Goal: Task Accomplishment & Management: Manage account settings

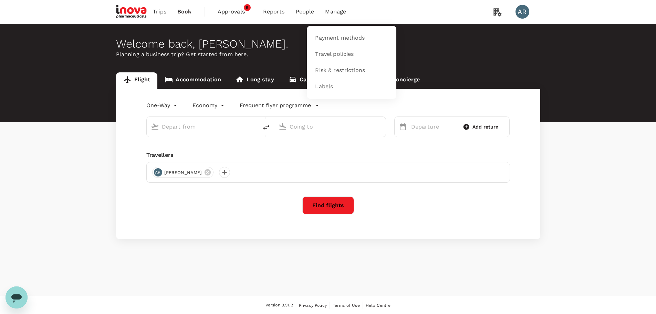
type input "Ngurah Rai Intl (DPS)"
type input "[GEOGRAPHIC_DATA], [GEOGRAPHIC_DATA] (any)"
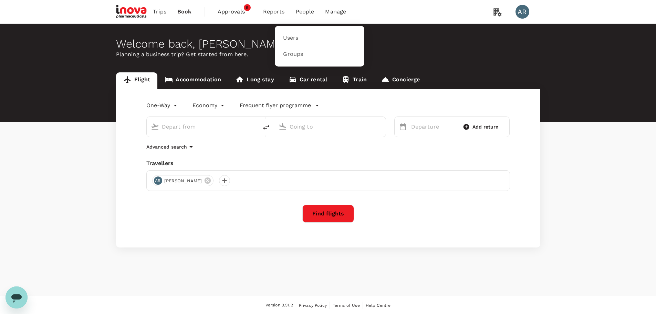
type input "Ngurah Rai Intl (DPS)"
type input "[GEOGRAPHIC_DATA], [GEOGRAPHIC_DATA] (any)"
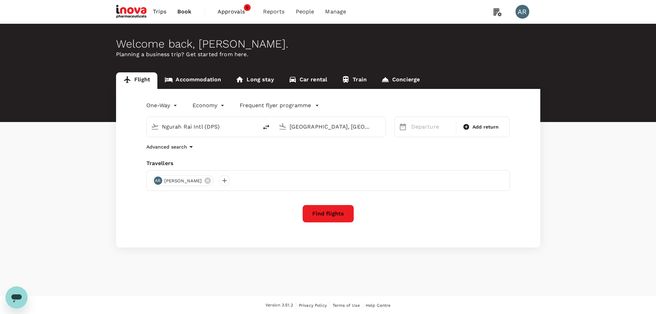
click at [240, 12] on span "Approvals" at bounding box center [235, 12] width 34 height 8
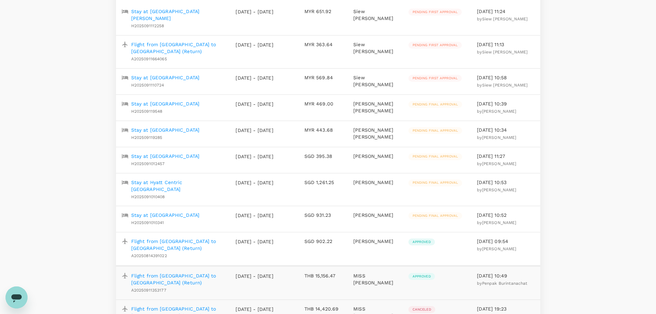
scroll to position [138, 0]
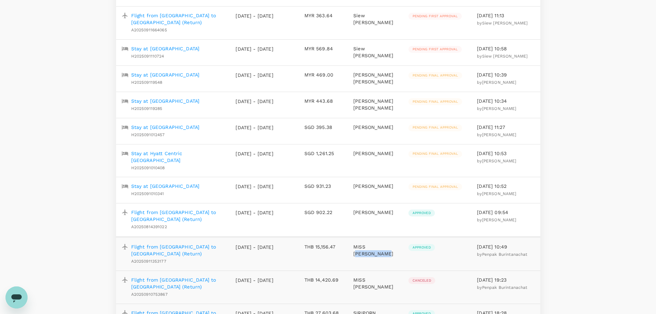
drag, startPoint x: 390, startPoint y: 231, endPoint x: 357, endPoint y: 228, distance: 33.9
click at [357, 237] on td "MISS [PERSON_NAME]" at bounding box center [375, 254] width 55 height 34
copy p "NATTHANICHA"
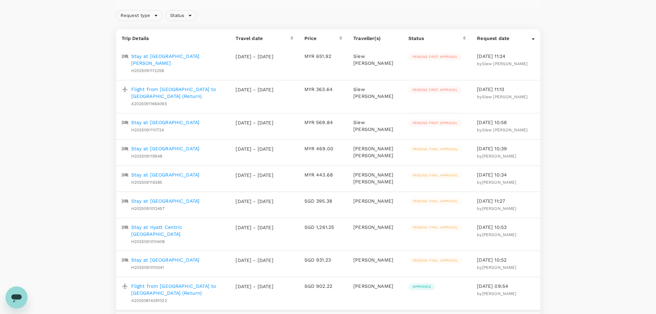
scroll to position [0, 0]
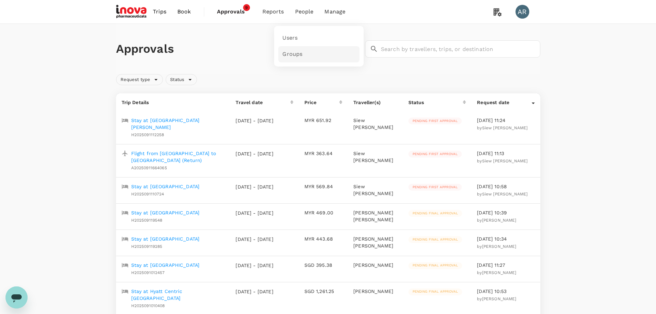
click at [320, 52] on link "Groups" at bounding box center [318, 54] width 81 height 16
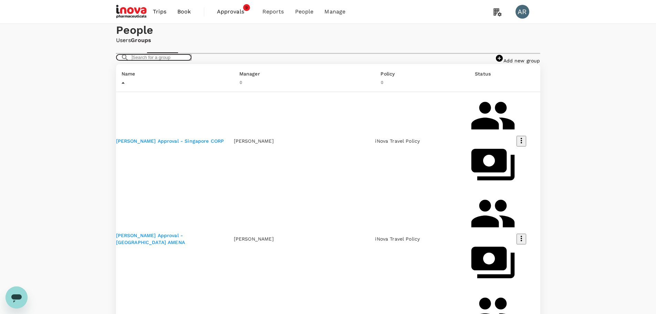
click at [192, 61] on input "text" at bounding box center [162, 57] width 60 height 7
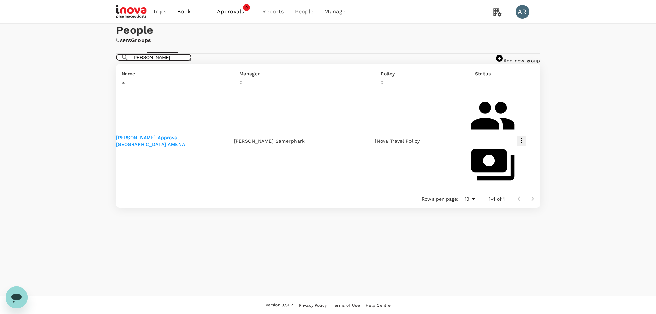
type input "[PERSON_NAME]"
click at [185, 147] on link "[PERSON_NAME] Approval - [GEOGRAPHIC_DATA] AMENA" at bounding box center [150, 141] width 69 height 12
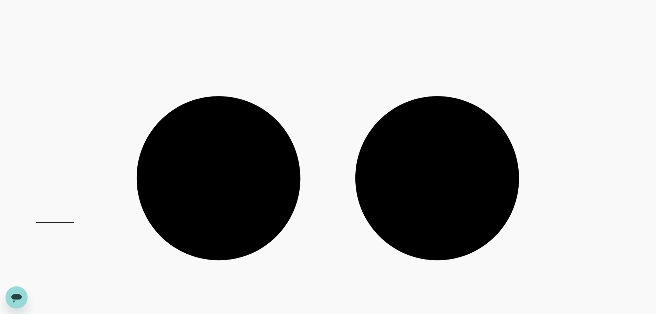
scroll to position [115, 0]
